Goal: Communication & Community: Ask a question

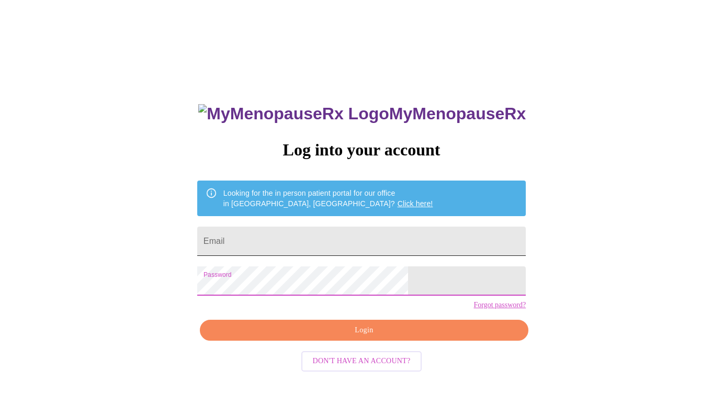
click at [333, 234] on input "Email" at bounding box center [361, 241] width 329 height 29
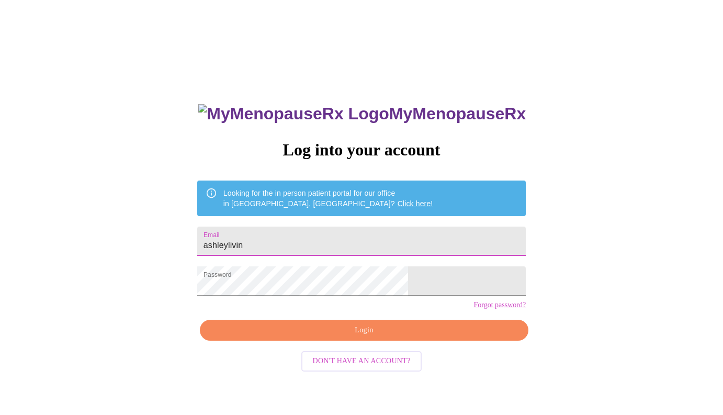
type input "[EMAIL_ADDRESS][DOMAIN_NAME]"
click at [317, 337] on span "Login" at bounding box center [364, 330] width 305 height 13
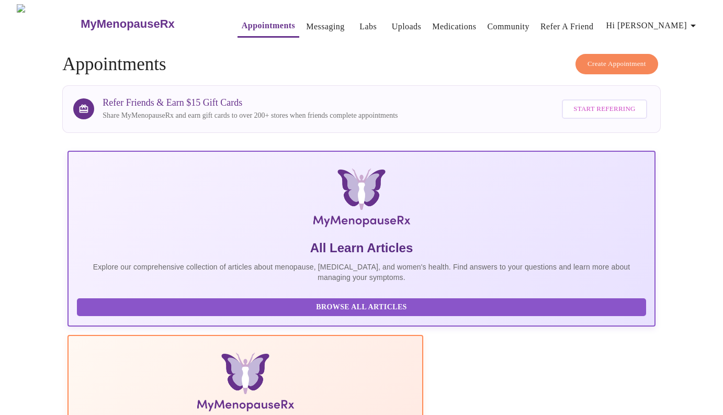
click at [307, 25] on link "Messaging" at bounding box center [325, 26] width 38 height 15
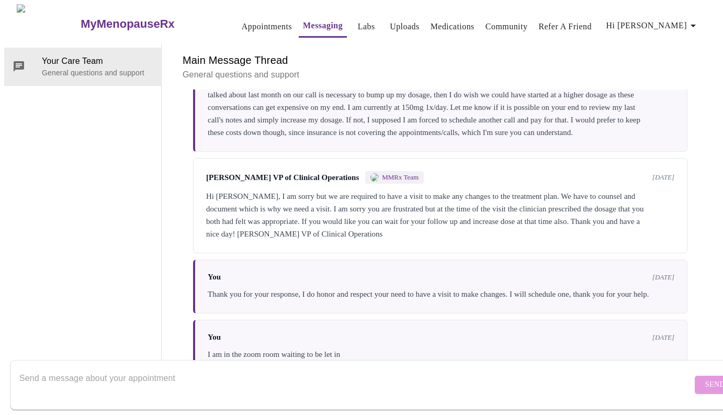
scroll to position [712, 0]
click at [149, 368] on textarea "Send a message about your appointment" at bounding box center [355, 384] width 673 height 33
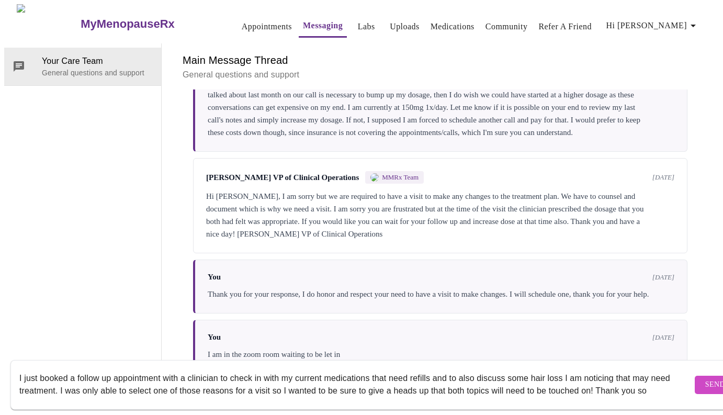
scroll to position [7, 0]
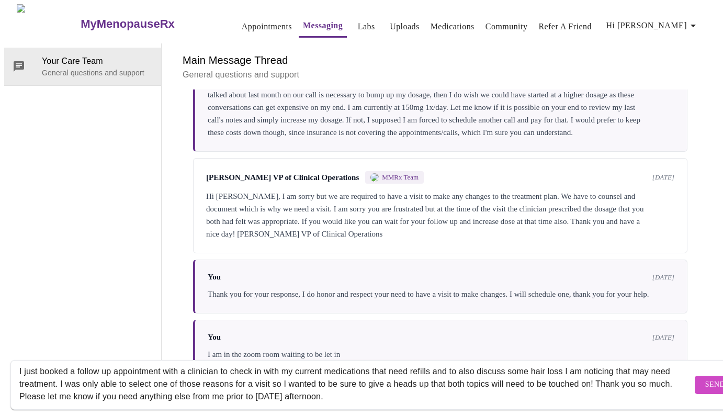
type textarea "I just booked a follow up appointment with a clinician to check in with my curr…"
click at [705, 378] on span "Send" at bounding box center [715, 384] width 20 height 13
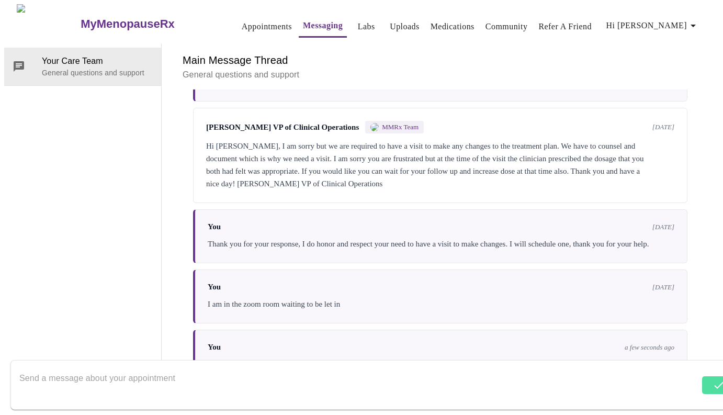
scroll to position [812, 0]
